Goal: Task Accomplishment & Management: Complete application form

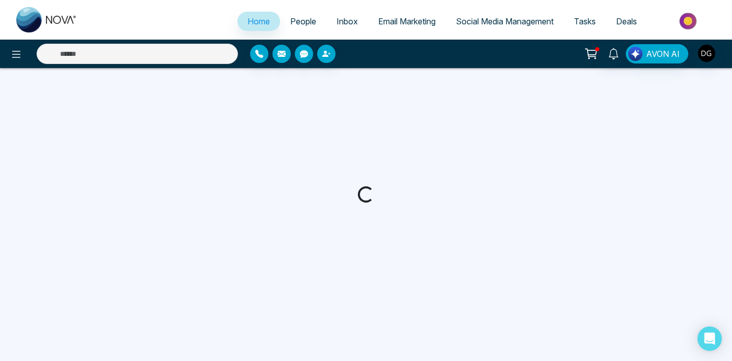
select select "*"
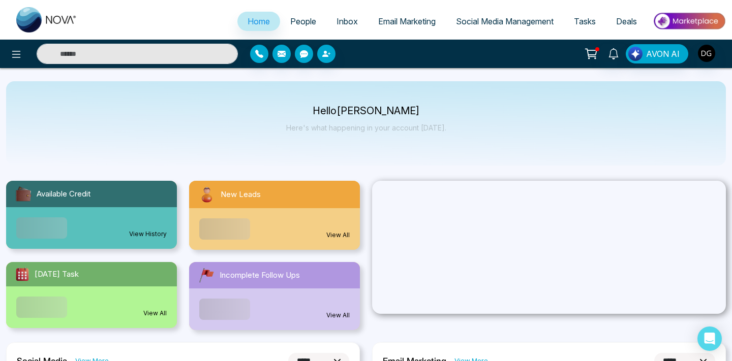
click at [300, 21] on span "People" at bounding box center [303, 21] width 26 height 10
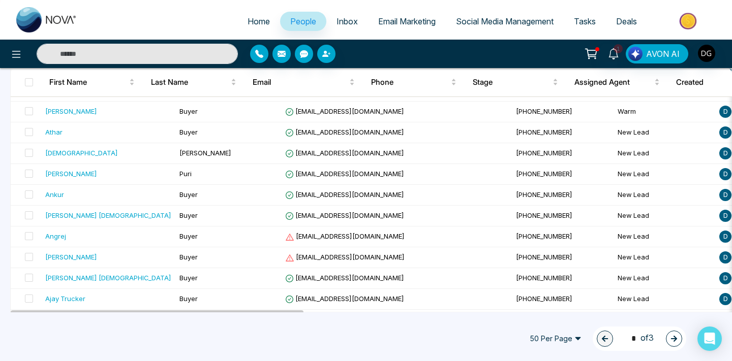
scroll to position [937, 0]
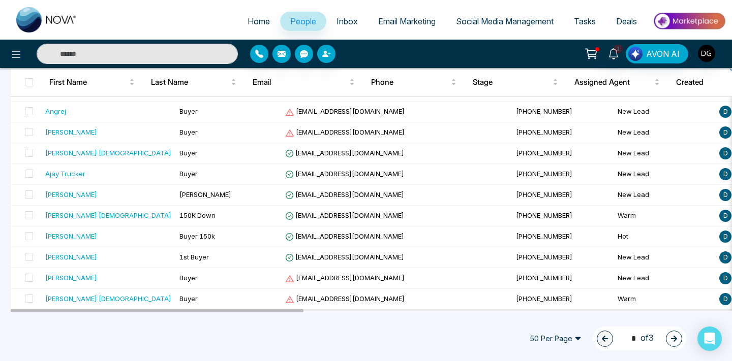
click at [673, 337] on icon "button" at bounding box center [673, 338] width 7 height 7
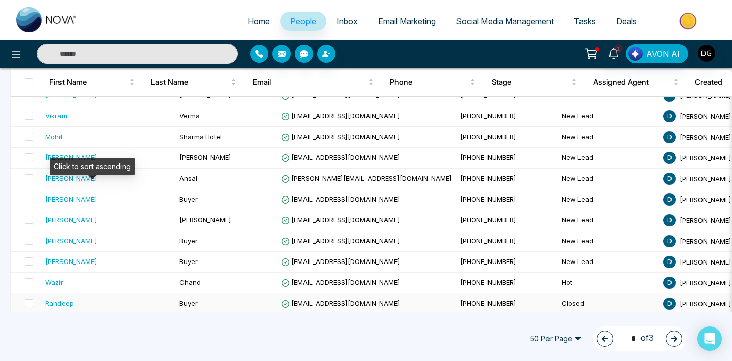
scroll to position [934, 0]
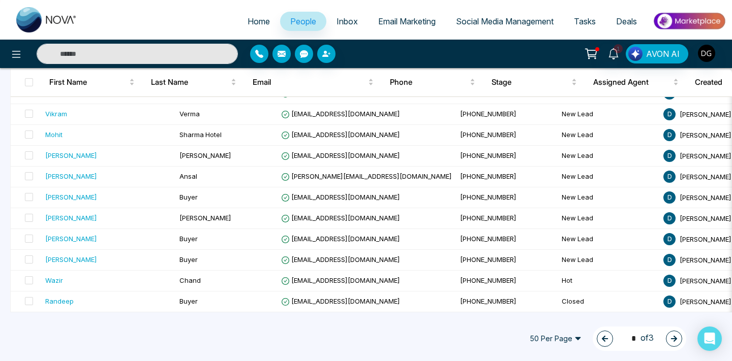
click at [673, 338] on icon "button" at bounding box center [673, 338] width 7 height 7
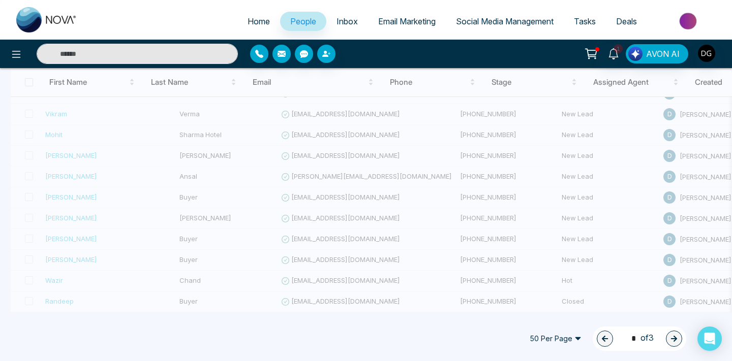
scroll to position [851, 0]
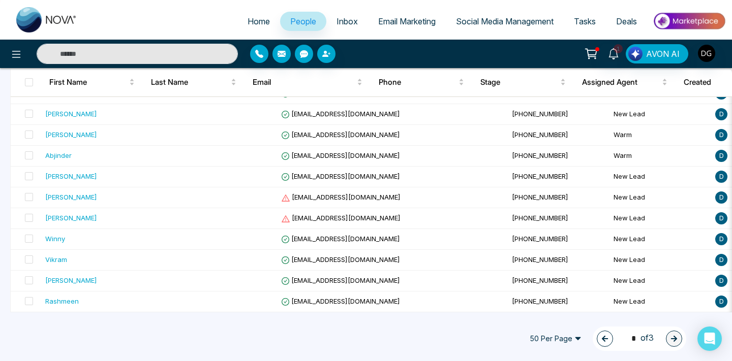
click at [592, 338] on div "3 * of 3" at bounding box center [638, 339] width 93 height 24
click at [602, 338] on icon "button" at bounding box center [605, 339] width 6 height 6
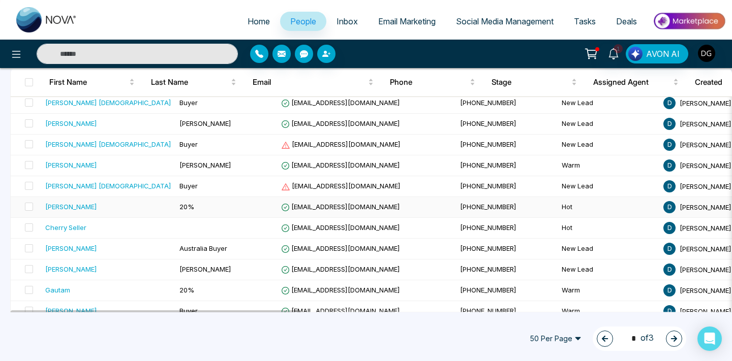
scroll to position [151, 0]
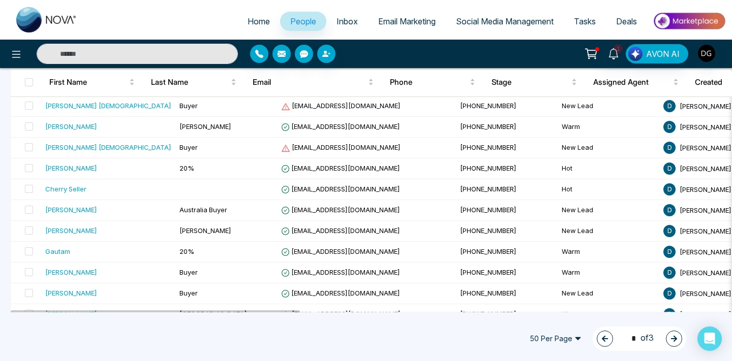
click at [601, 335] on icon "button" at bounding box center [604, 338] width 7 height 7
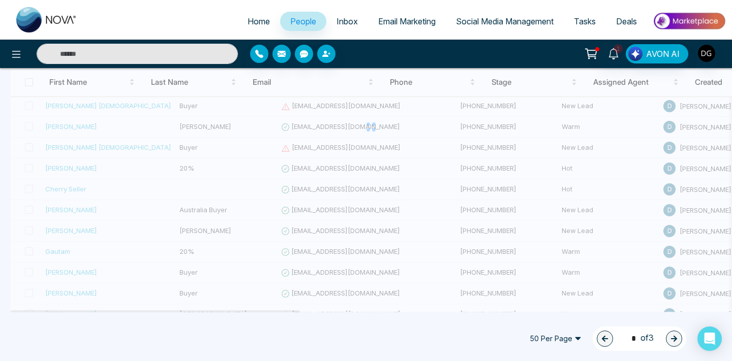
type input "*"
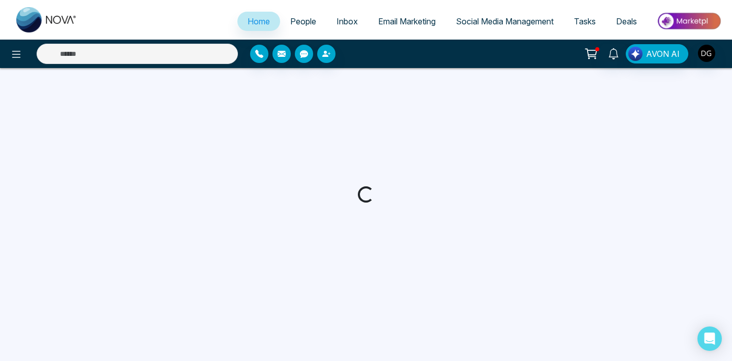
click at [290, 19] on span "People" at bounding box center [303, 21] width 26 height 10
select select "*"
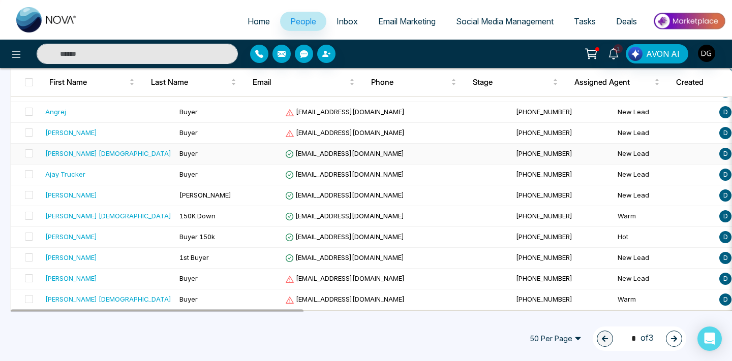
scroll to position [937, 0]
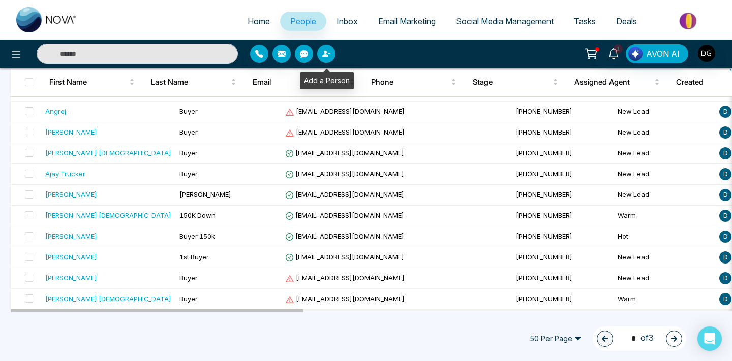
click at [330, 60] on button "button" at bounding box center [326, 54] width 18 height 18
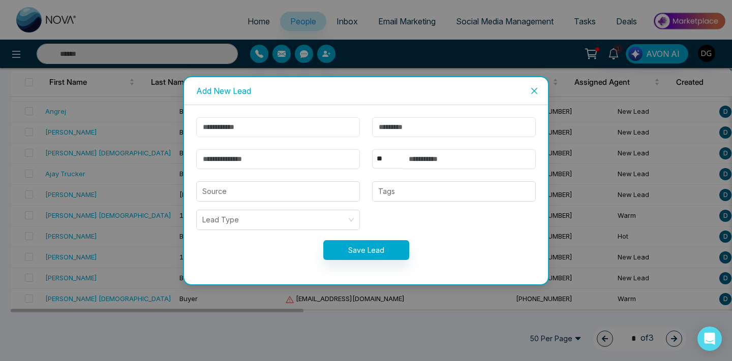
click at [261, 120] on input "text" at bounding box center [278, 127] width 164 height 20
type input "*********"
click at [406, 121] on input "text" at bounding box center [454, 127] width 164 height 20
type input "***"
click at [391, 158] on select "** **** *** *** *** **** ***" at bounding box center [387, 158] width 30 height 19
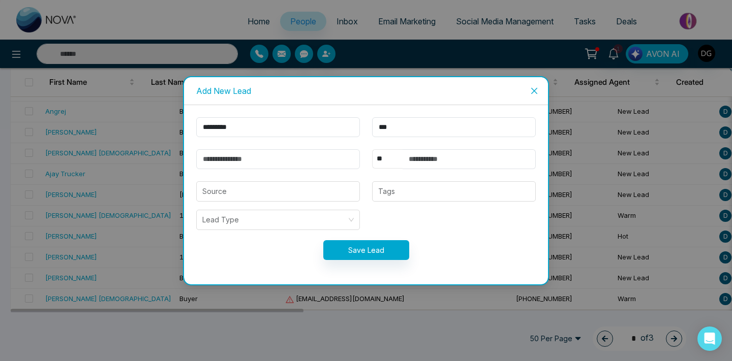
click at [372, 149] on select "** **** *** *** *** **** ***" at bounding box center [387, 158] width 30 height 19
click at [424, 159] on input "text" at bounding box center [468, 159] width 133 height 20
type input "**********"
click at [303, 159] on input "email" at bounding box center [278, 159] width 164 height 20
type input "*"
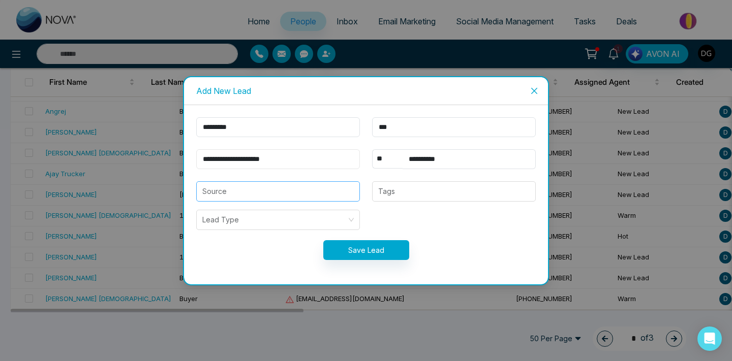
type input "**********"
click at [288, 193] on input "search" at bounding box center [277, 191] width 151 height 19
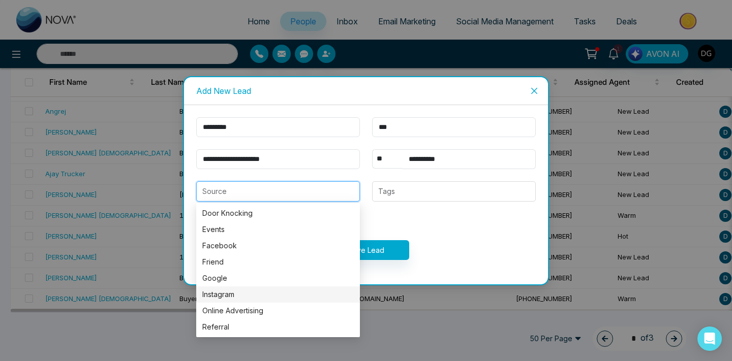
click at [239, 298] on div "Instagram" at bounding box center [277, 294] width 151 height 11
type input "*********"
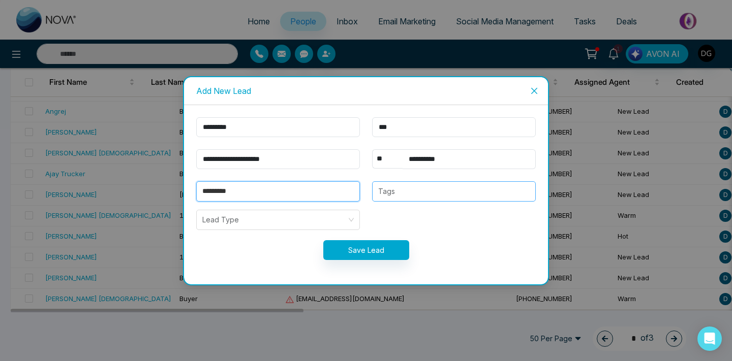
click at [389, 195] on div at bounding box center [454, 191] width 158 height 12
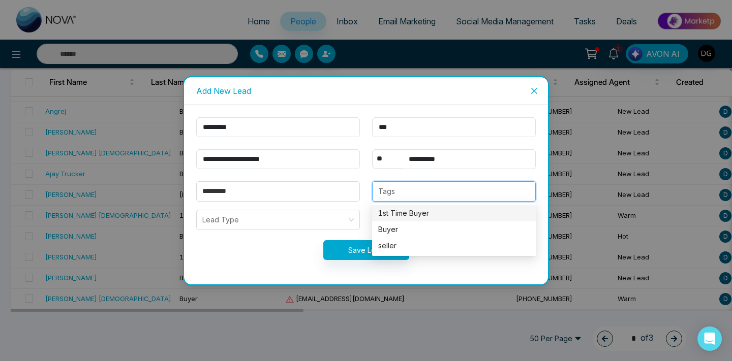
click at [401, 210] on div "1st Time Buyer" at bounding box center [453, 213] width 151 height 11
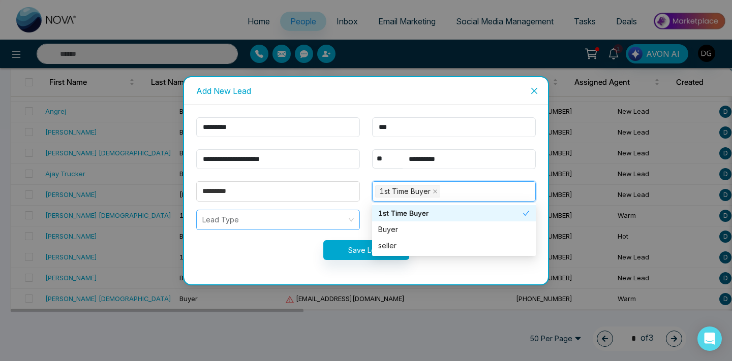
click at [269, 219] on input "search" at bounding box center [274, 219] width 144 height 19
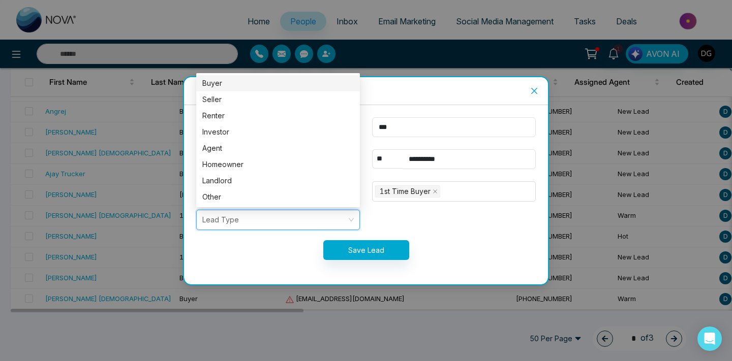
click at [236, 88] on div "Buyer" at bounding box center [277, 83] width 151 height 11
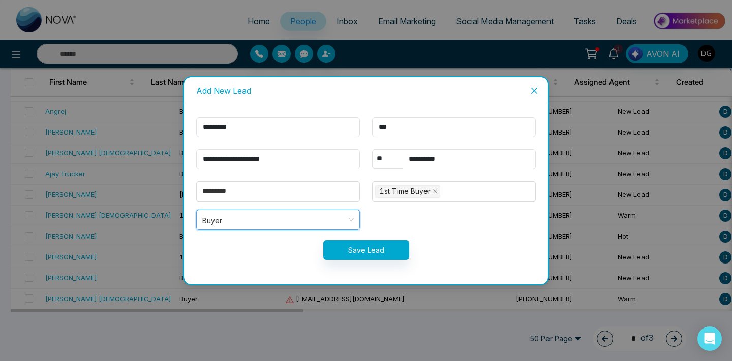
click at [353, 262] on form "**********" at bounding box center [366, 194] width 352 height 155
click at [353, 253] on button "Save Lead" at bounding box center [366, 250] width 86 height 20
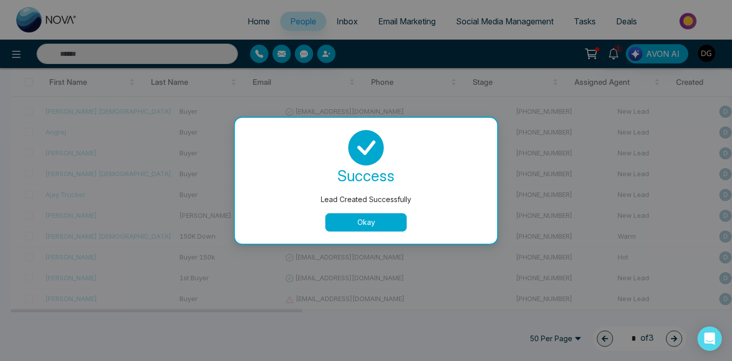
scroll to position [934, 0]
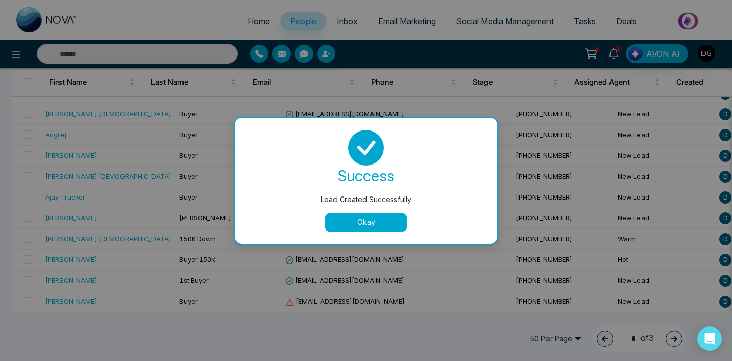
click at [378, 221] on button "Okay" at bounding box center [365, 222] width 81 height 18
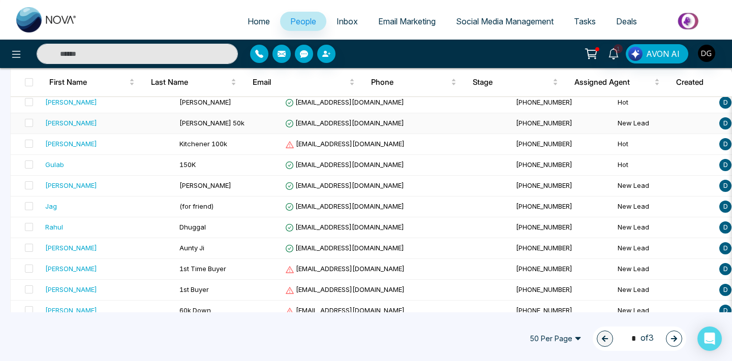
scroll to position [0, 0]
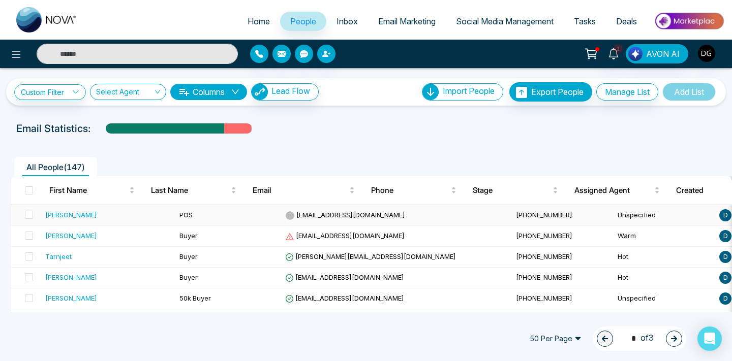
click at [107, 212] on div "[PERSON_NAME]" at bounding box center [108, 215] width 126 height 10
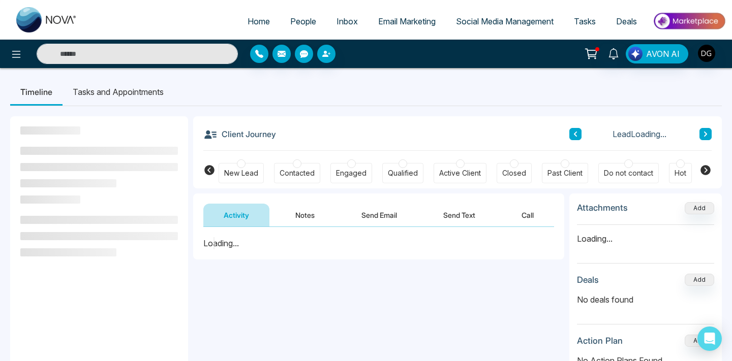
click at [301, 207] on button "Notes" at bounding box center [305, 215] width 60 height 23
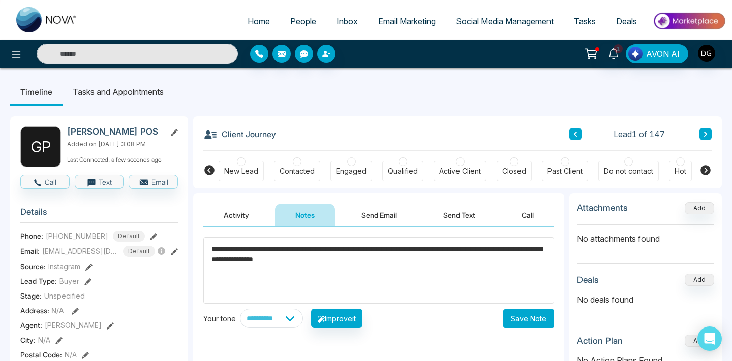
type textarea "**********"
click at [513, 326] on button "Save Note" at bounding box center [528, 318] width 51 height 19
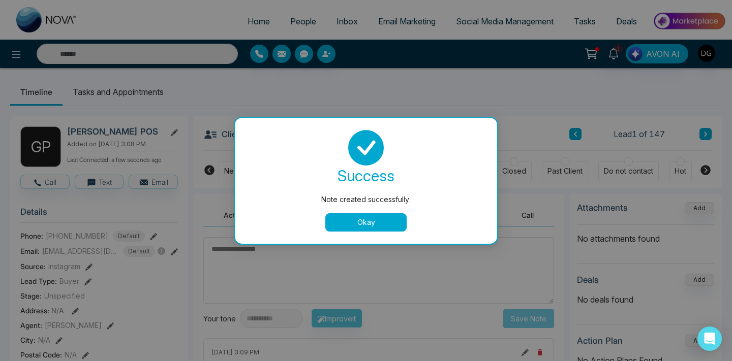
click at [358, 209] on div "success Note created successfully. Okay" at bounding box center [366, 181] width 238 height 102
click at [357, 218] on button "Okay" at bounding box center [365, 222] width 81 height 18
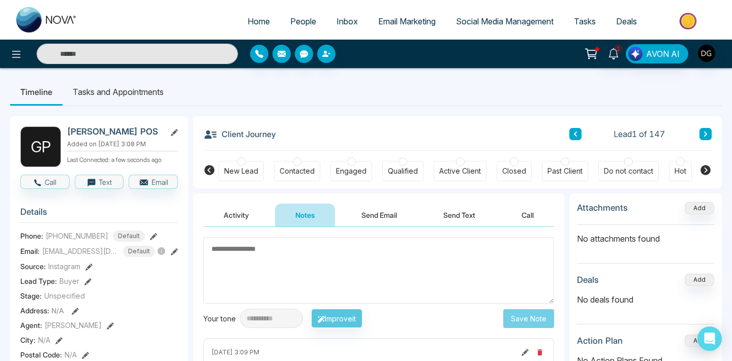
click at [293, 18] on span "People" at bounding box center [303, 21] width 26 height 10
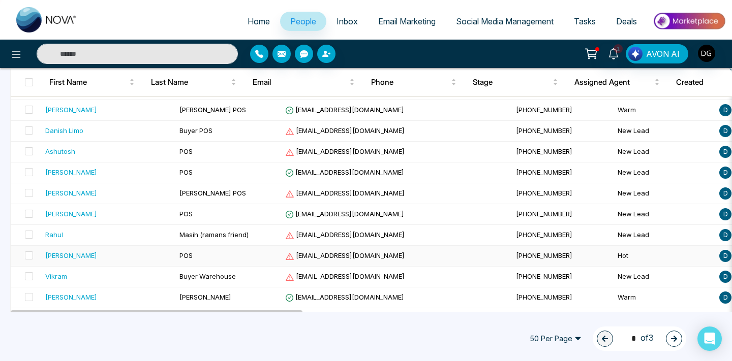
scroll to position [253, 0]
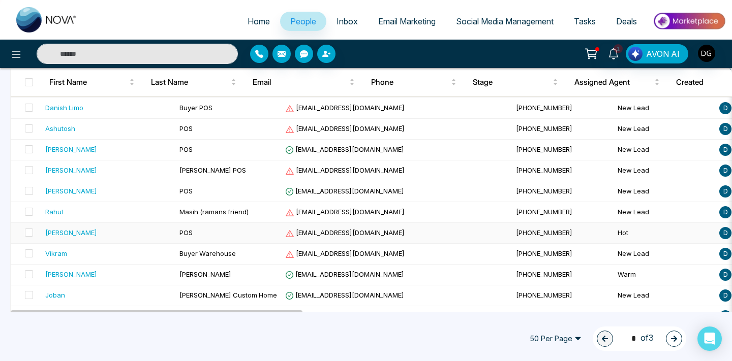
click at [109, 227] on td "[PERSON_NAME]" at bounding box center [108, 233] width 134 height 21
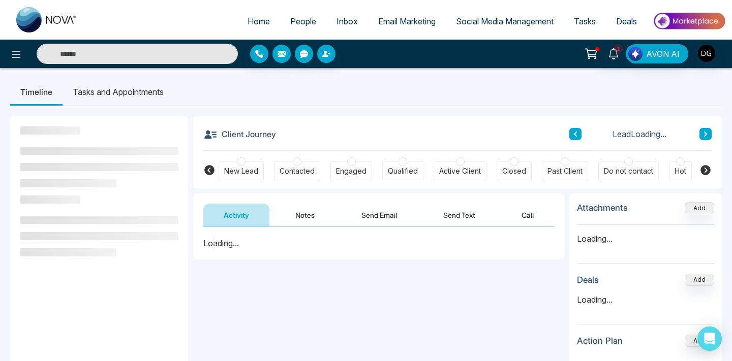
click at [296, 215] on button "Notes" at bounding box center [305, 215] width 60 height 23
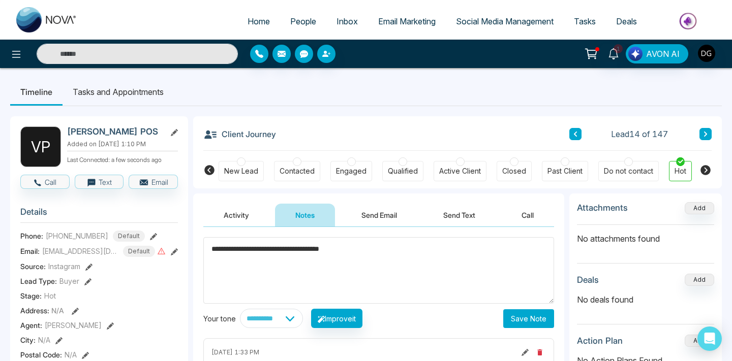
type textarea "**********"
click at [516, 314] on button "Save Note" at bounding box center [528, 318] width 51 height 19
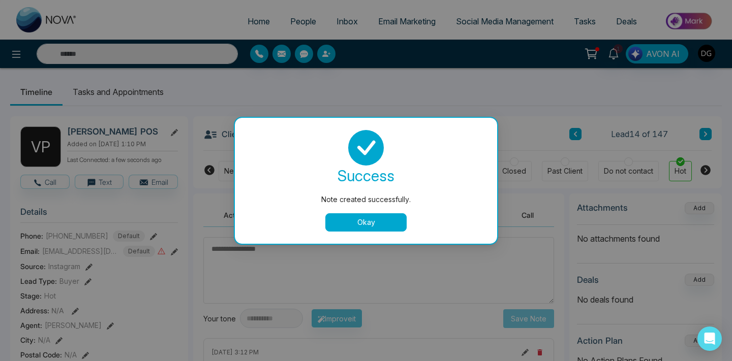
click at [375, 223] on button "Okay" at bounding box center [365, 222] width 81 height 18
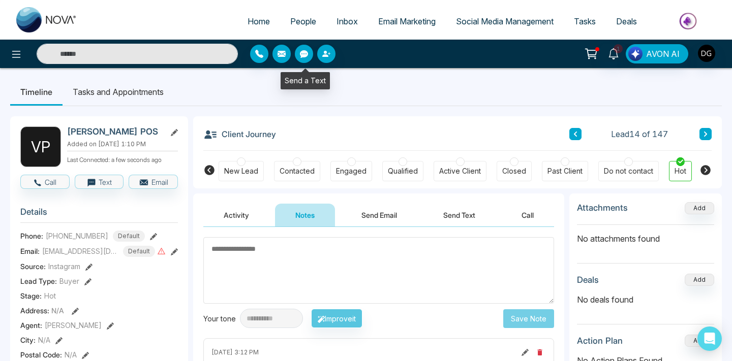
click at [300, 11] on ul "Home People Inbox Email Marketing Social Media Management Tasks Deals" at bounding box center [406, 22] width 638 height 28
click at [295, 21] on span "People" at bounding box center [303, 21] width 26 height 10
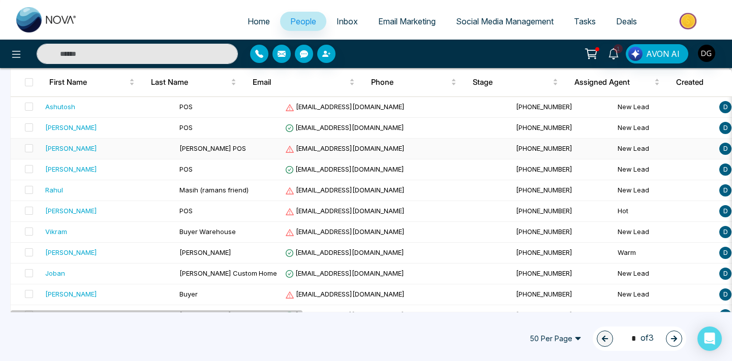
scroll to position [281, 0]
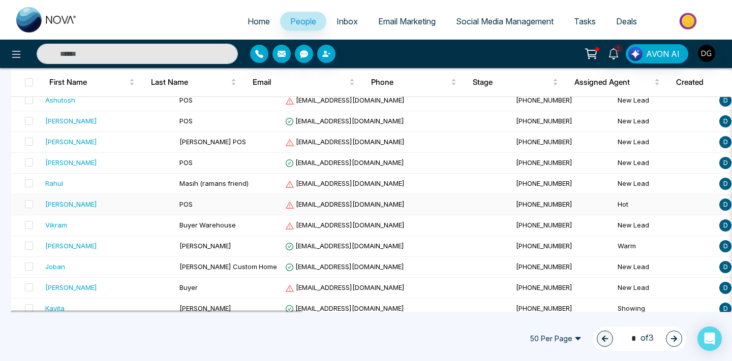
click at [175, 199] on td "POS" at bounding box center [228, 205] width 106 height 21
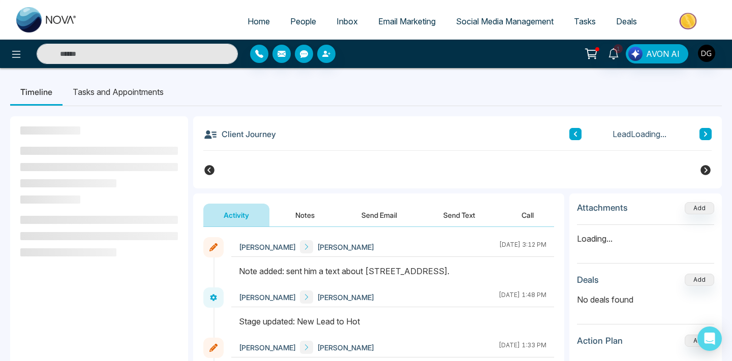
click at [306, 215] on button "Notes" at bounding box center [305, 215] width 60 height 23
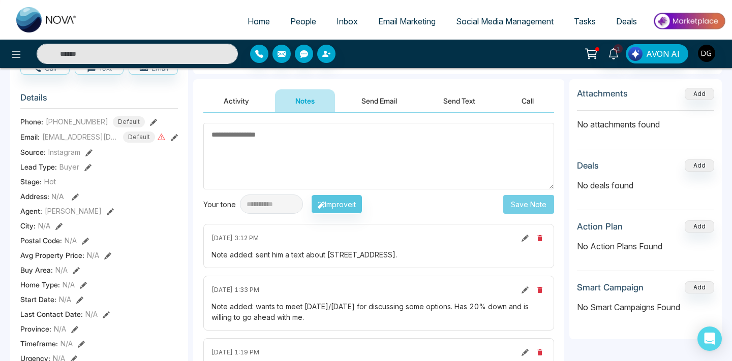
scroll to position [150, 0]
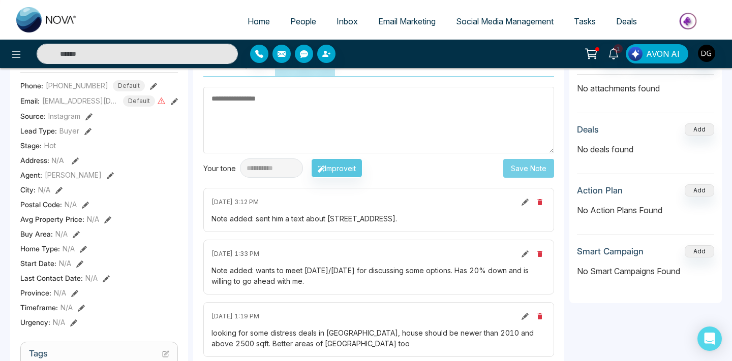
click at [524, 204] on icon at bounding box center [524, 202] width 7 height 7
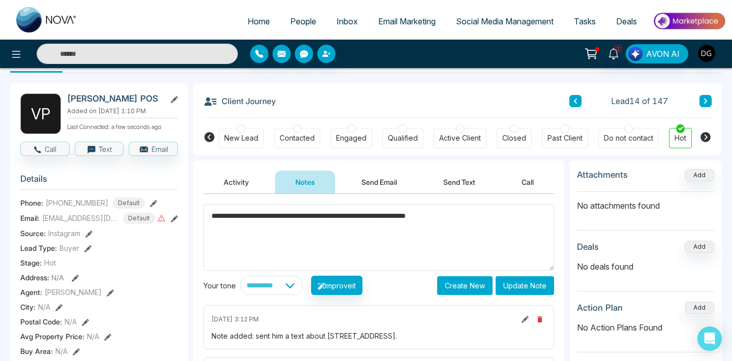
scroll to position [32, 0]
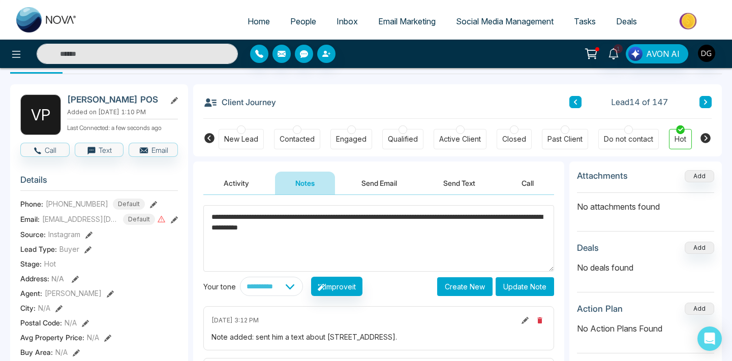
type textarea "**********"
click at [523, 280] on button "Update Note" at bounding box center [524, 286] width 58 height 19
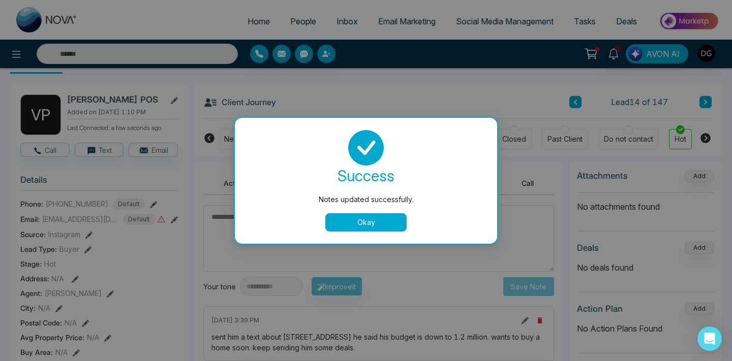
click at [365, 225] on button "Okay" at bounding box center [365, 222] width 81 height 18
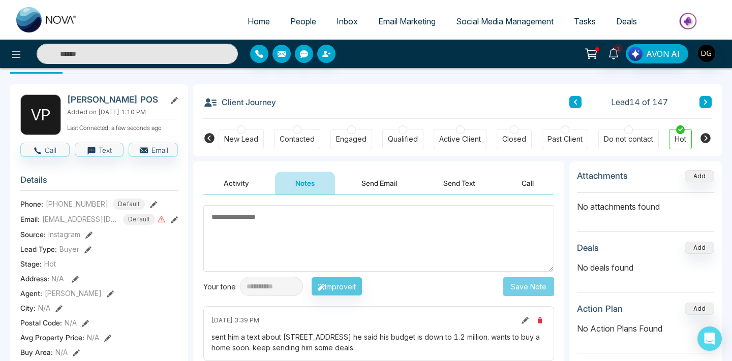
click at [305, 17] on span "People" at bounding box center [303, 21] width 26 height 10
